Goal: Find specific page/section: Find specific page/section

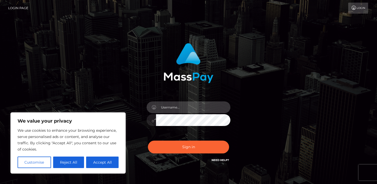
type input "jeremyfeist"
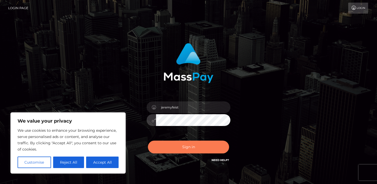
click at [167, 151] on button "Sign in" at bounding box center [188, 147] width 81 height 13
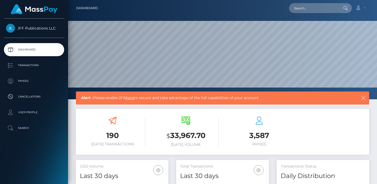
scroll to position [92, 93]
click at [40, 66] on p "Transactions" at bounding box center [34, 66] width 56 height 8
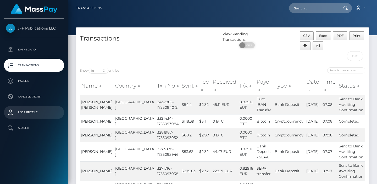
click at [24, 112] on p "User Profile" at bounding box center [34, 113] width 56 height 8
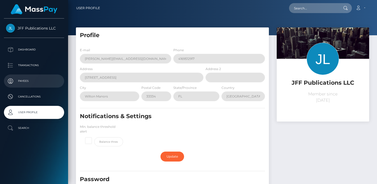
click at [21, 82] on p "Payees" at bounding box center [34, 81] width 56 height 8
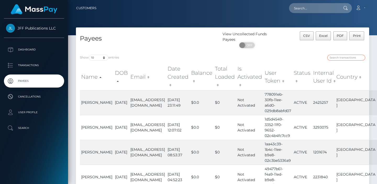
click at [334, 59] on input "search" at bounding box center [346, 58] width 38 height 6
paste input "1467324"
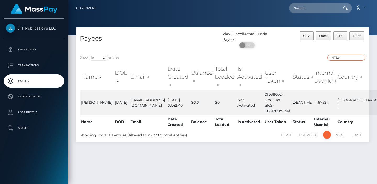
type input "1467324"
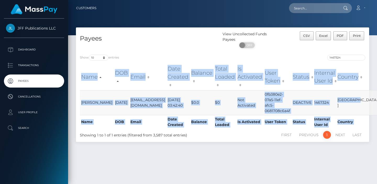
drag, startPoint x: 79, startPoint y: 79, endPoint x: 361, endPoint y: 104, distance: 282.8
click at [361, 104] on div "Name DOB Email Date Created Balance Total Loaded Is Activated User Token Status…" at bounding box center [222, 96] width 293 height 68
copy table "Name DOB Email Date Created Balance Total Loaded Is Activated User Token Status…"
